Goal: Transaction & Acquisition: Obtain resource

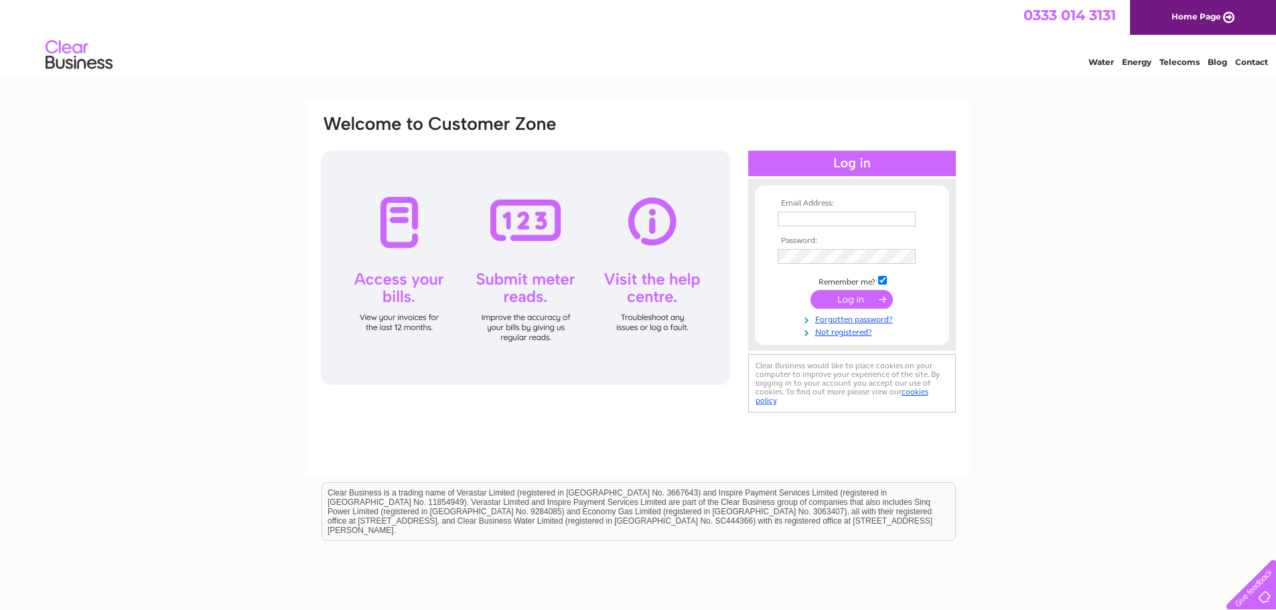
type input "balgfarm@btinternet.com"
click at [857, 305] on input "submit" at bounding box center [851, 299] width 82 height 19
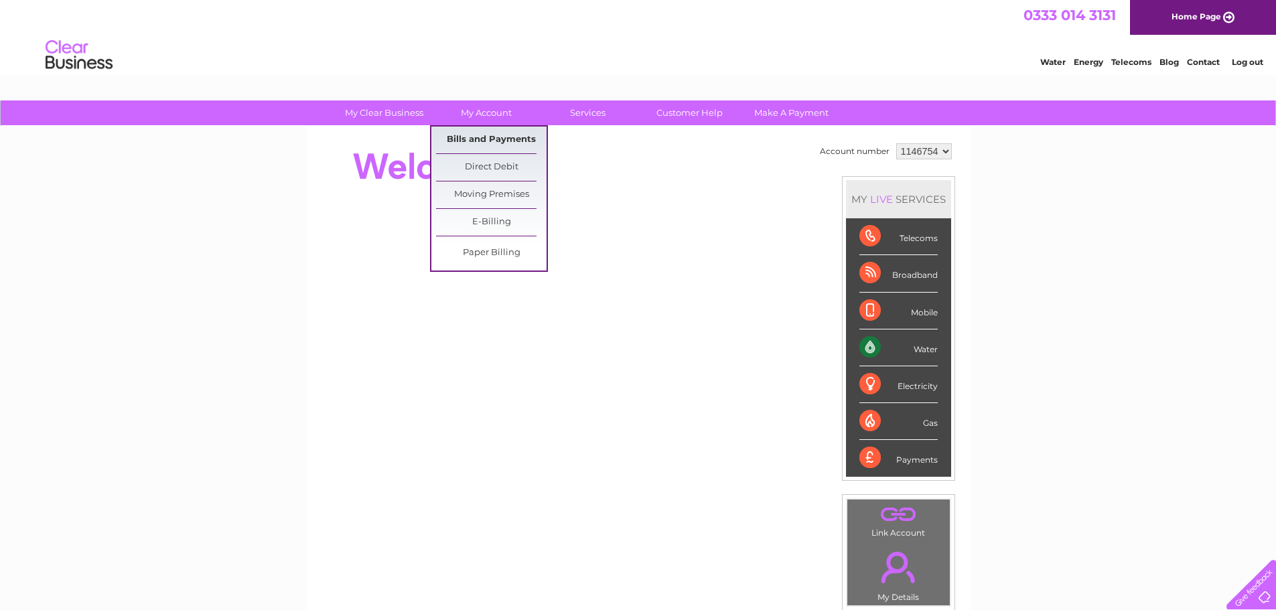
click at [483, 137] on link "Bills and Payments" at bounding box center [491, 140] width 110 height 27
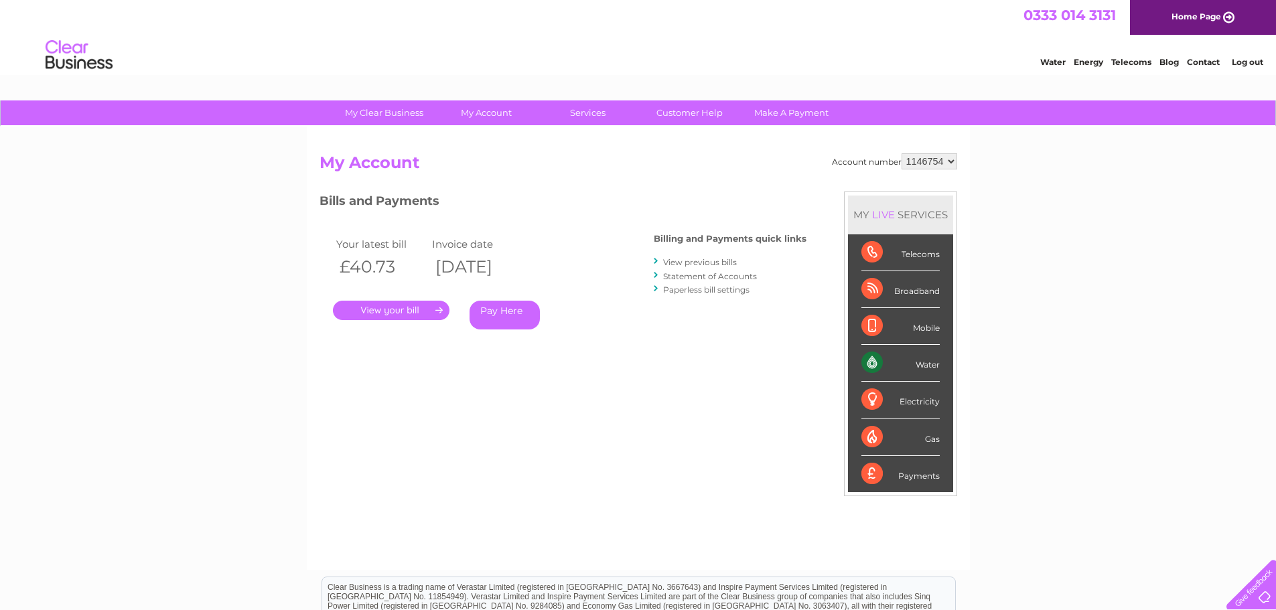
click at [412, 309] on link "." at bounding box center [391, 310] width 117 height 19
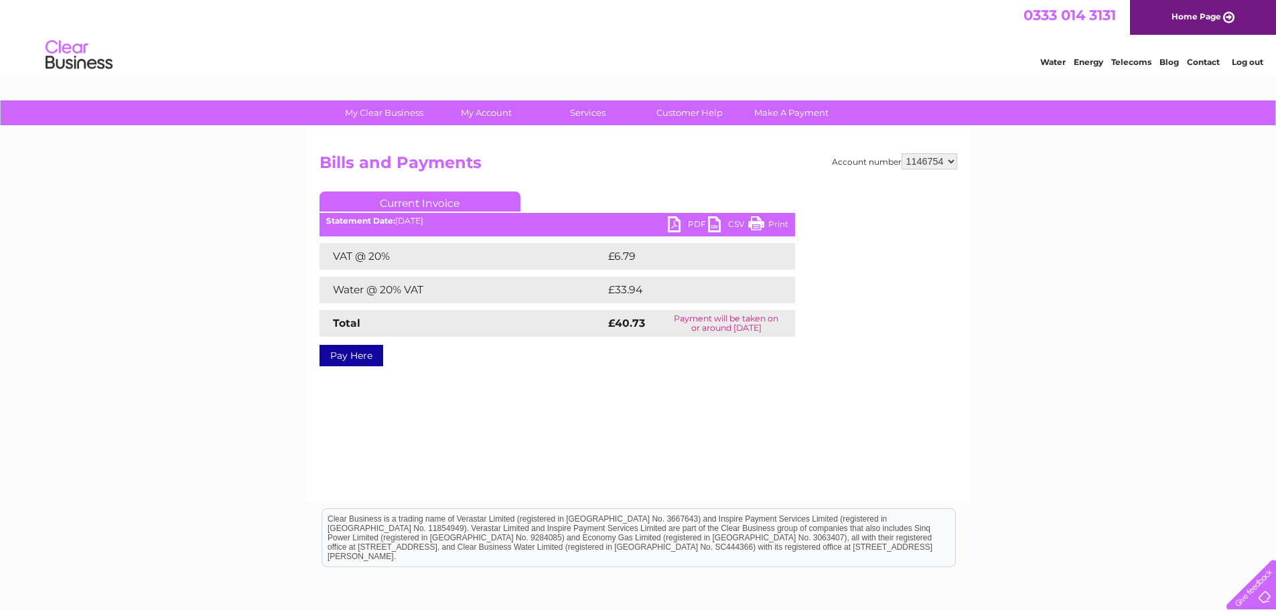
click at [692, 224] on link "PDF" at bounding box center [688, 225] width 40 height 19
